Goal: Information Seeking & Learning: Learn about a topic

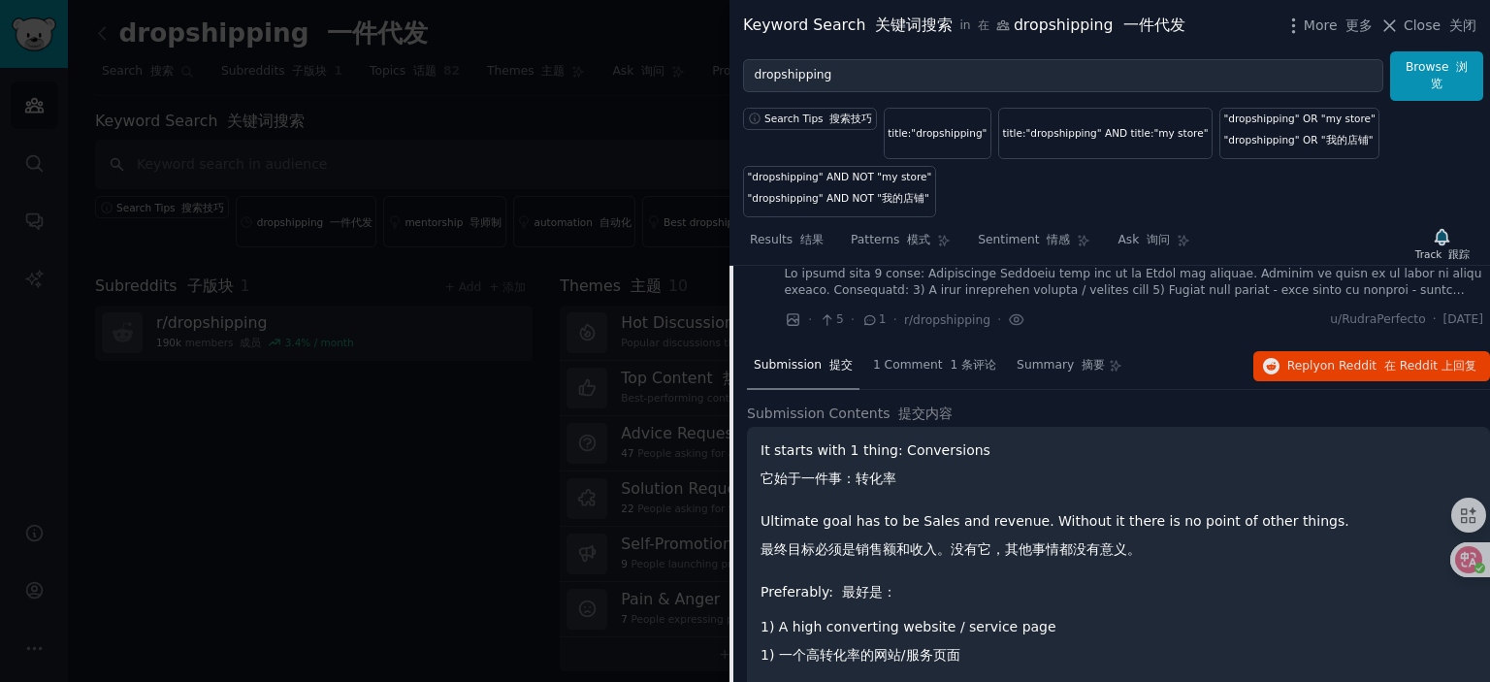
scroll to position [2817, 0]
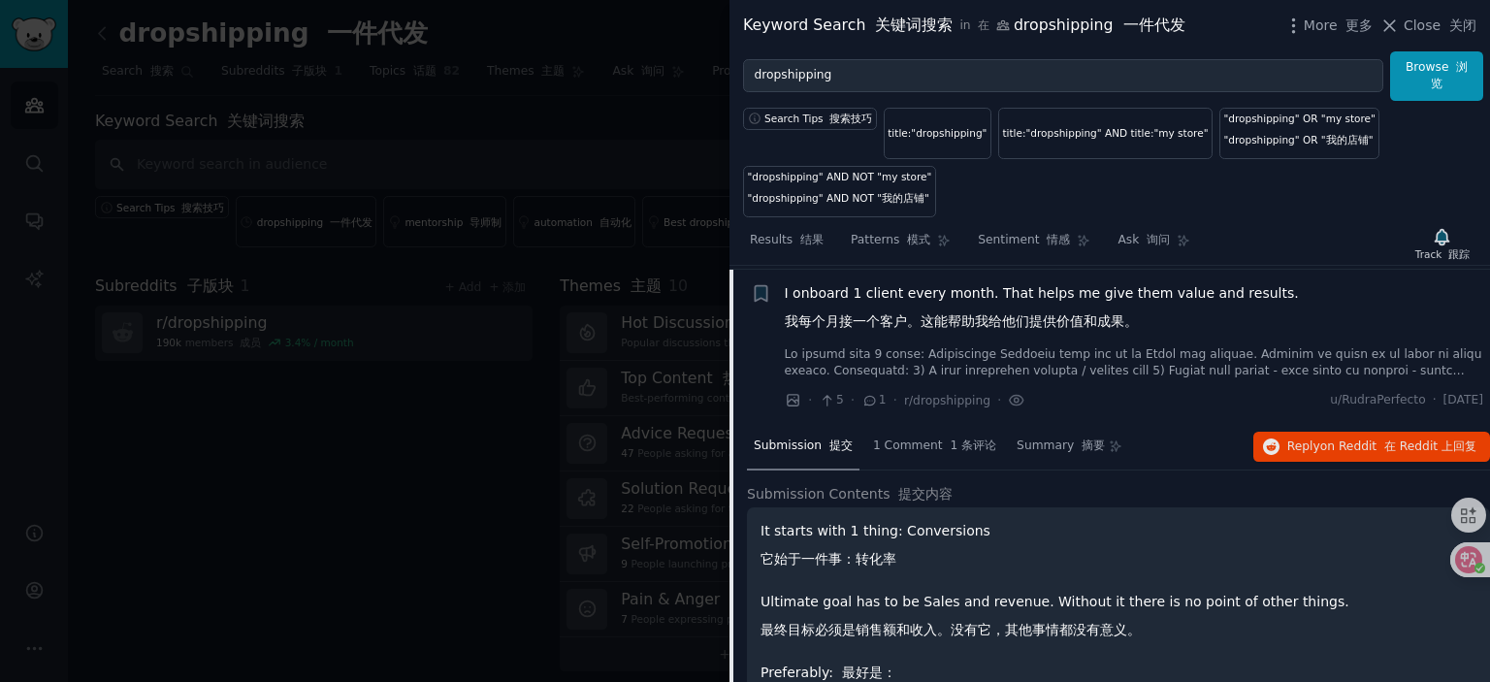
click at [916, 287] on span "I onboard 1 client every month. That helps me give them value and results. 我每个月…" at bounding box center [1042, 311] width 514 height 56
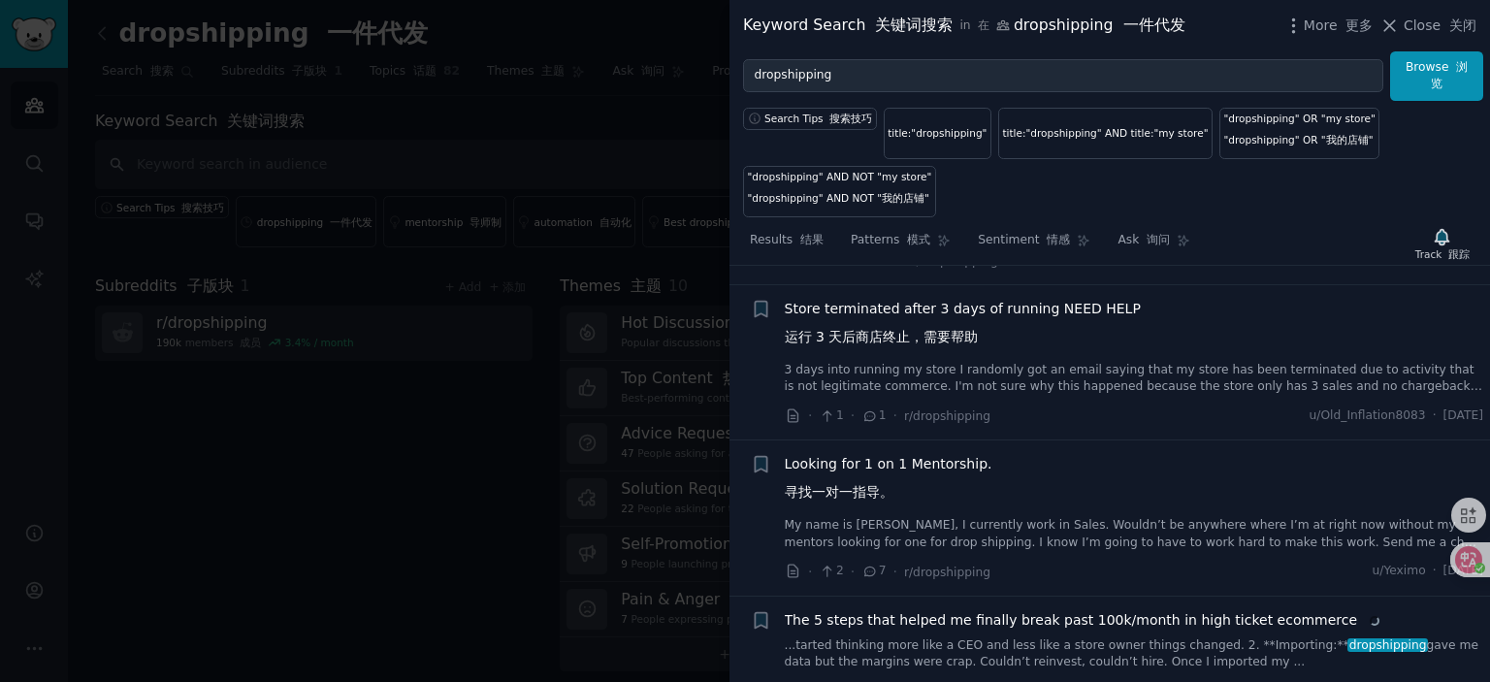
scroll to position [3302, 0]
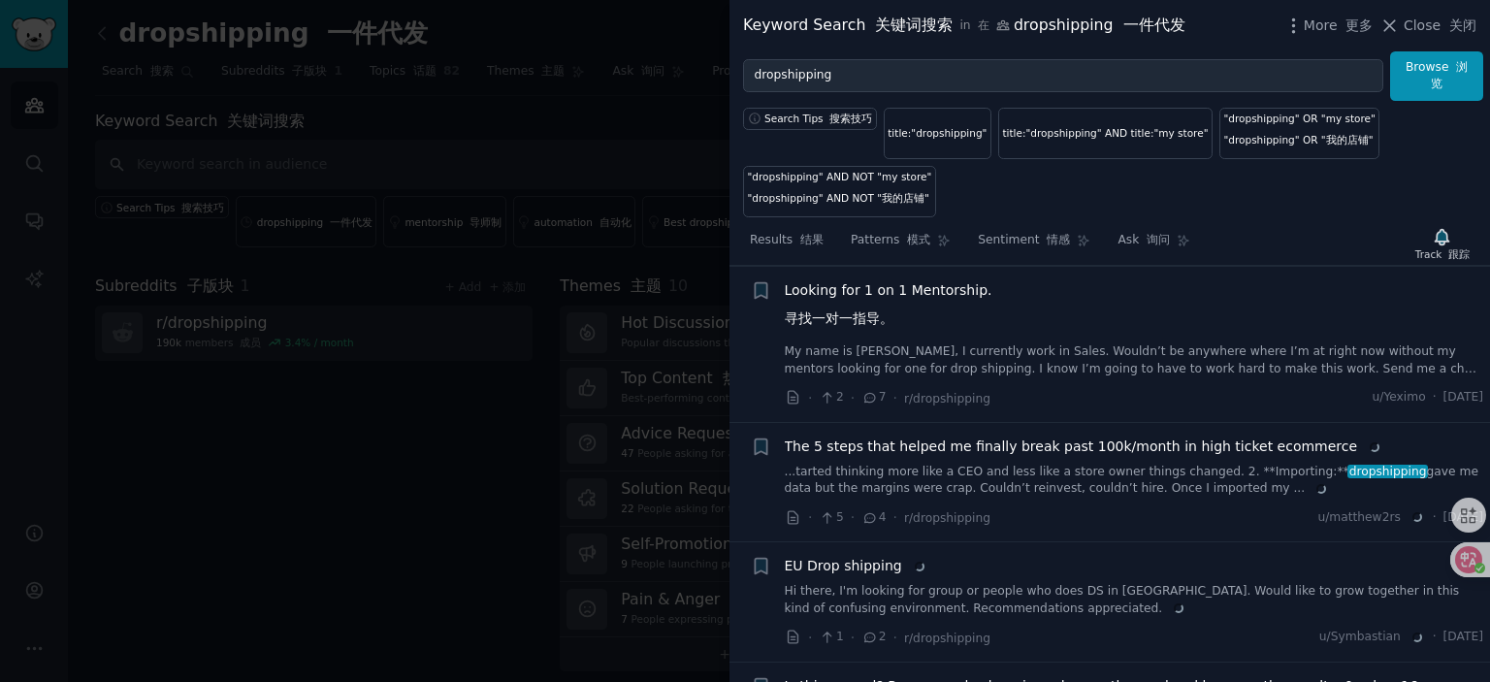
click at [889, 290] on span "Looking for 1 on 1 Mentorship. 寻找一对一指导。" at bounding box center [889, 308] width 208 height 56
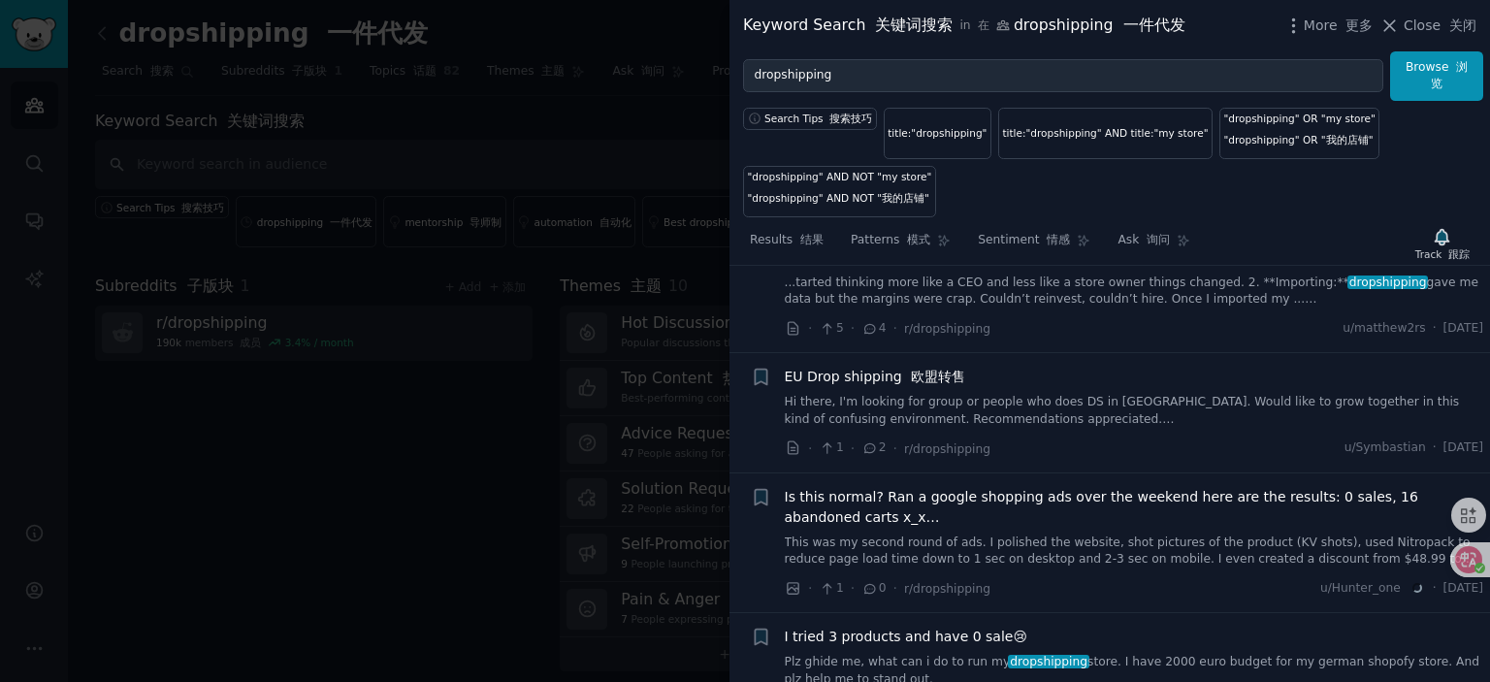
scroll to position [3880, 0]
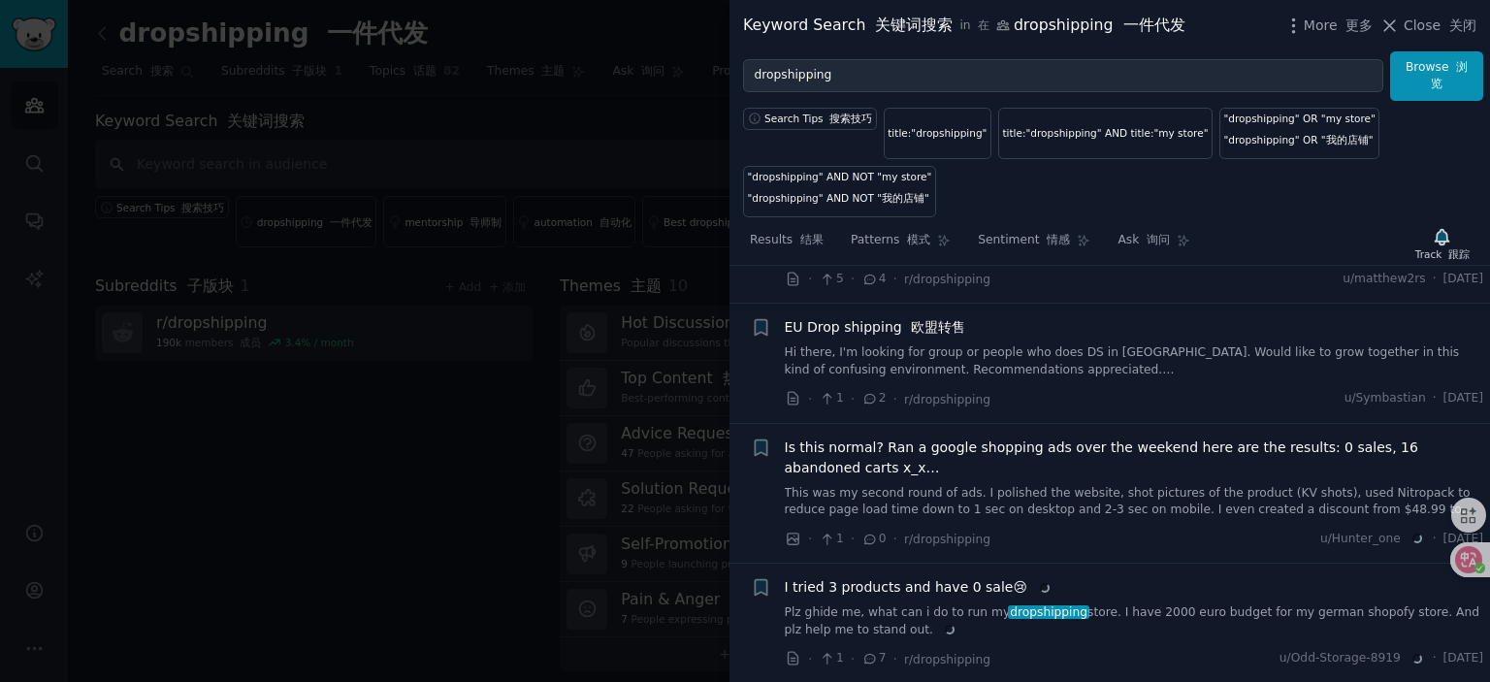
click at [869, 319] on span "EU Drop shipping 欧盟转售" at bounding box center [875, 327] width 180 height 20
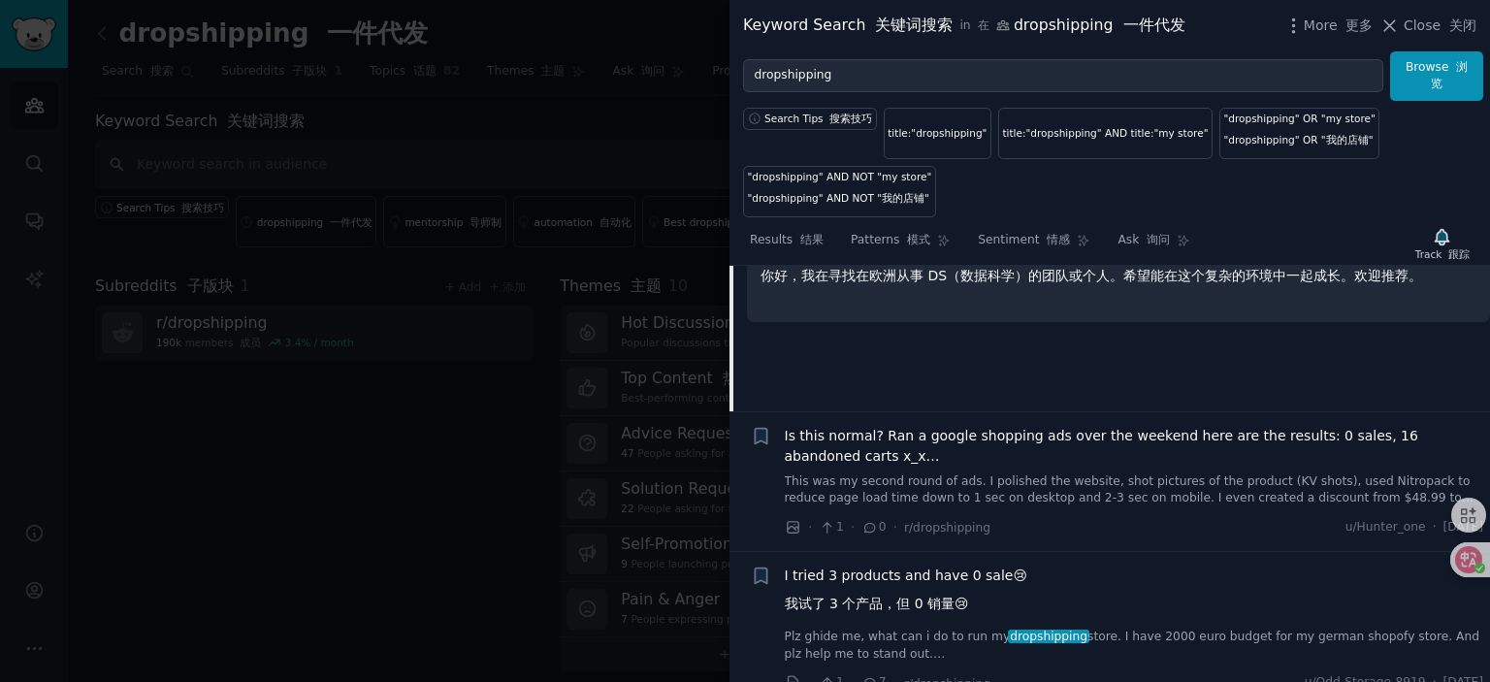
scroll to position [3900, 0]
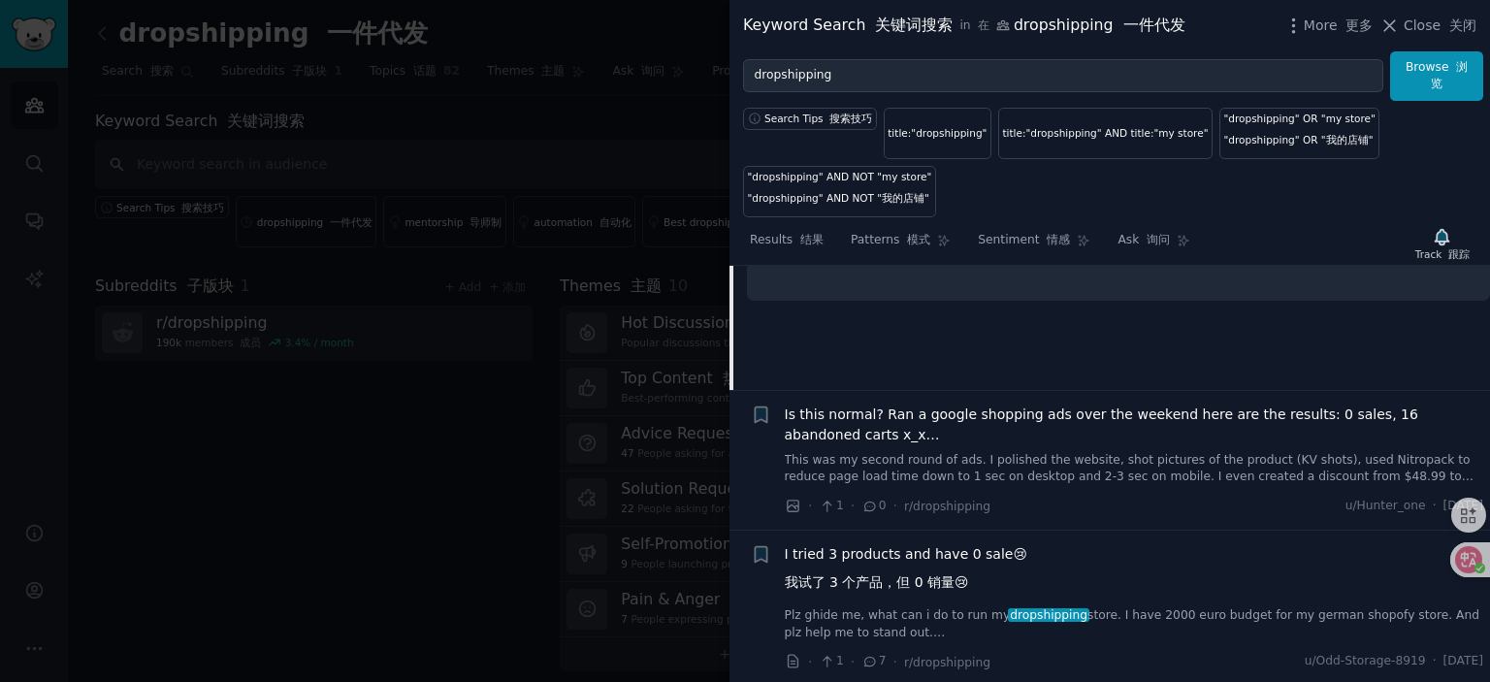
click at [1015, 405] on span "Is this normal? Ran a google shopping ads over the weekend here are the results…" at bounding box center [1134, 424] width 699 height 41
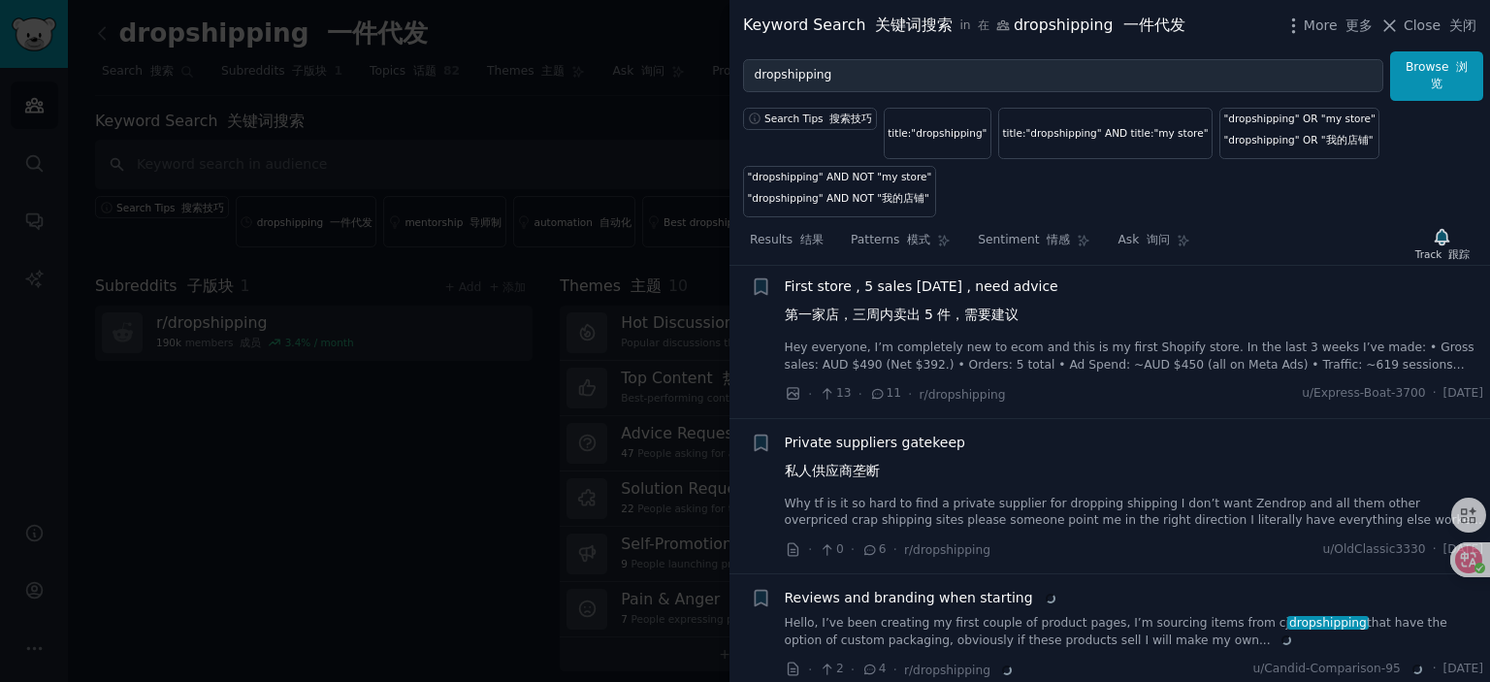
scroll to position [4601, 0]
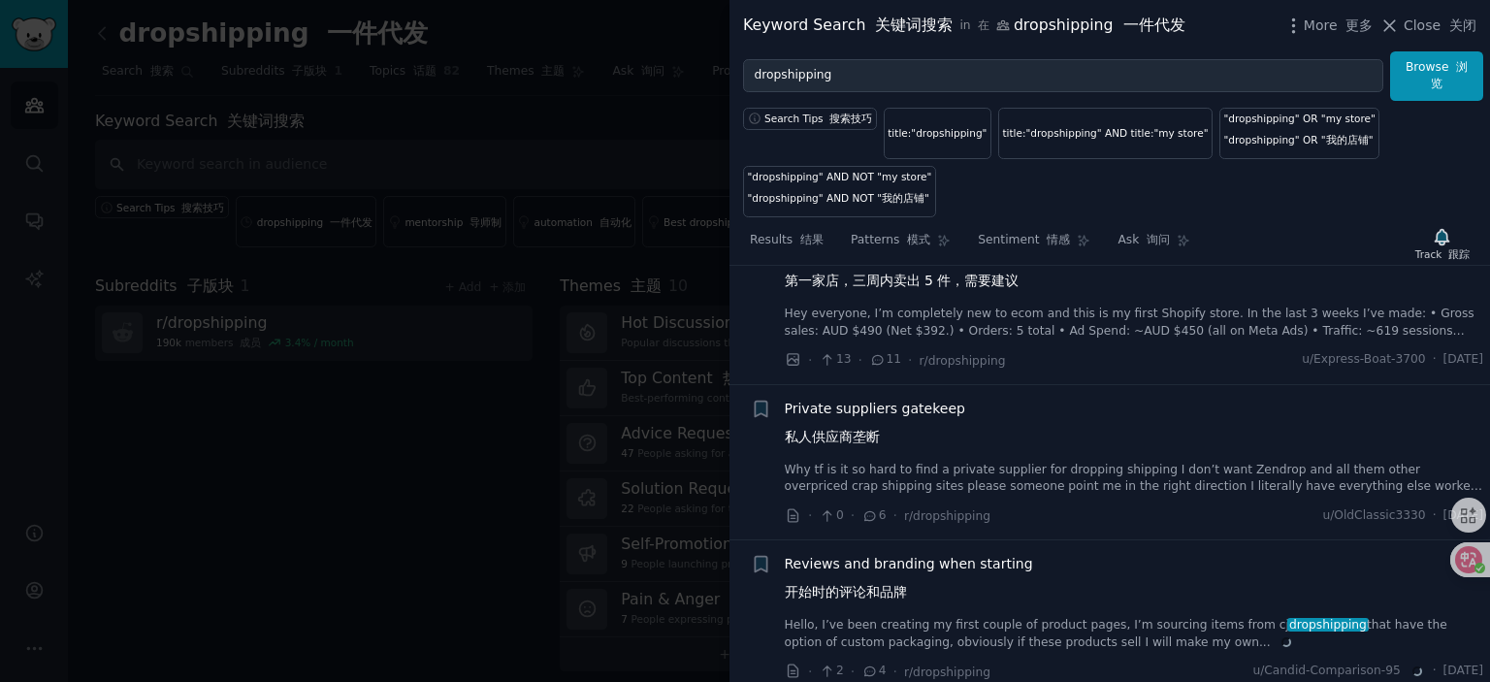
click at [869, 399] on span "Private suppliers gatekeep 私人供应商垄断" at bounding box center [875, 427] width 180 height 56
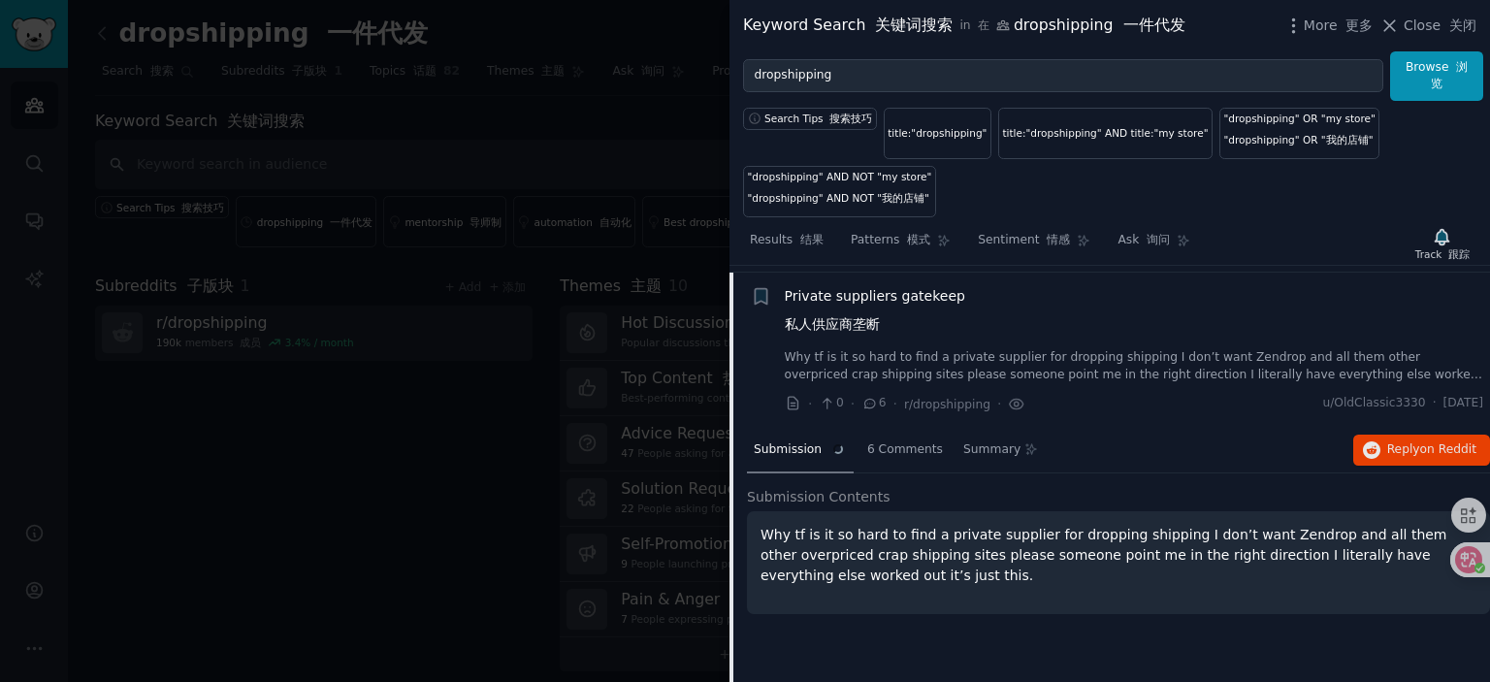
scroll to position [4179, 0]
